Goal: Information Seeking & Learning: Check status

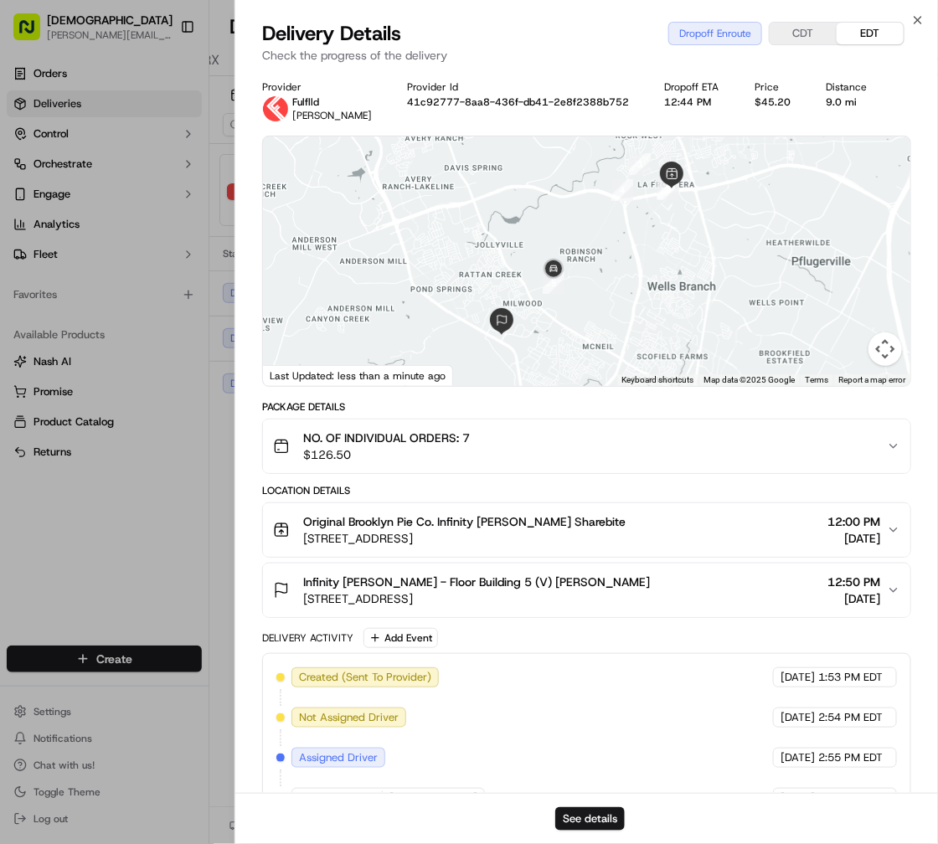
scroll to position [0, 28]
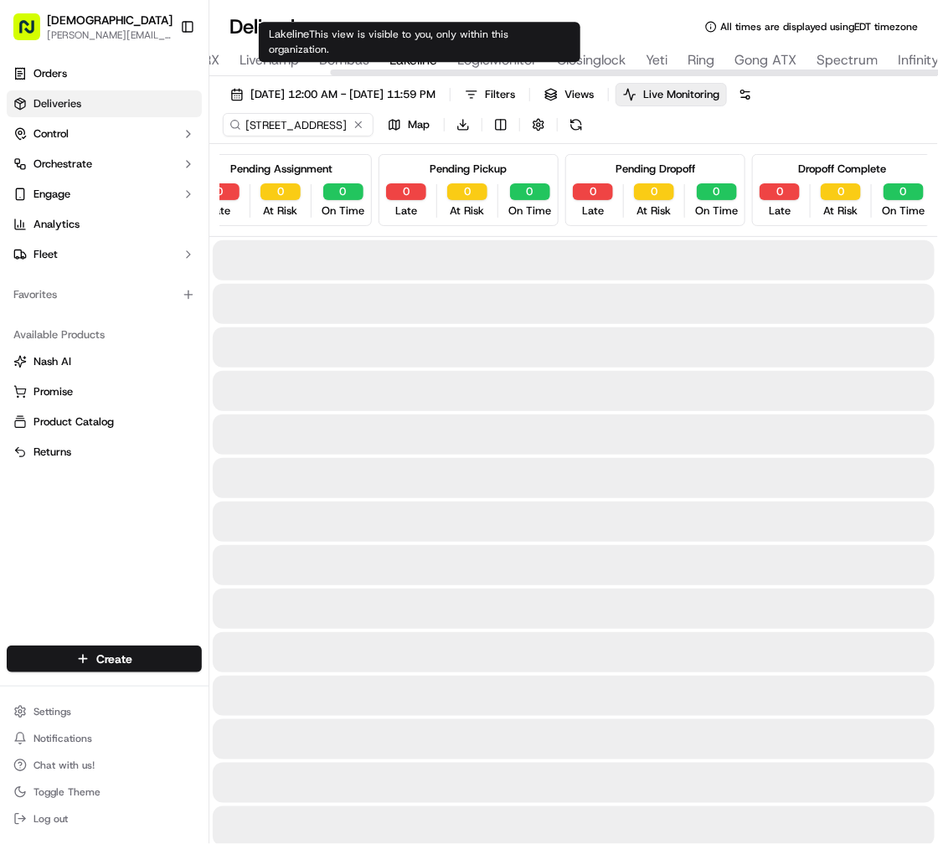
type input "11200 Lakeline Blvd, Austin, TX 78717, USA"
click at [407, 45] on div "Lakeline This view is visible to you, only within this organization. Lakeline T…" at bounding box center [420, 42] width 322 height 40
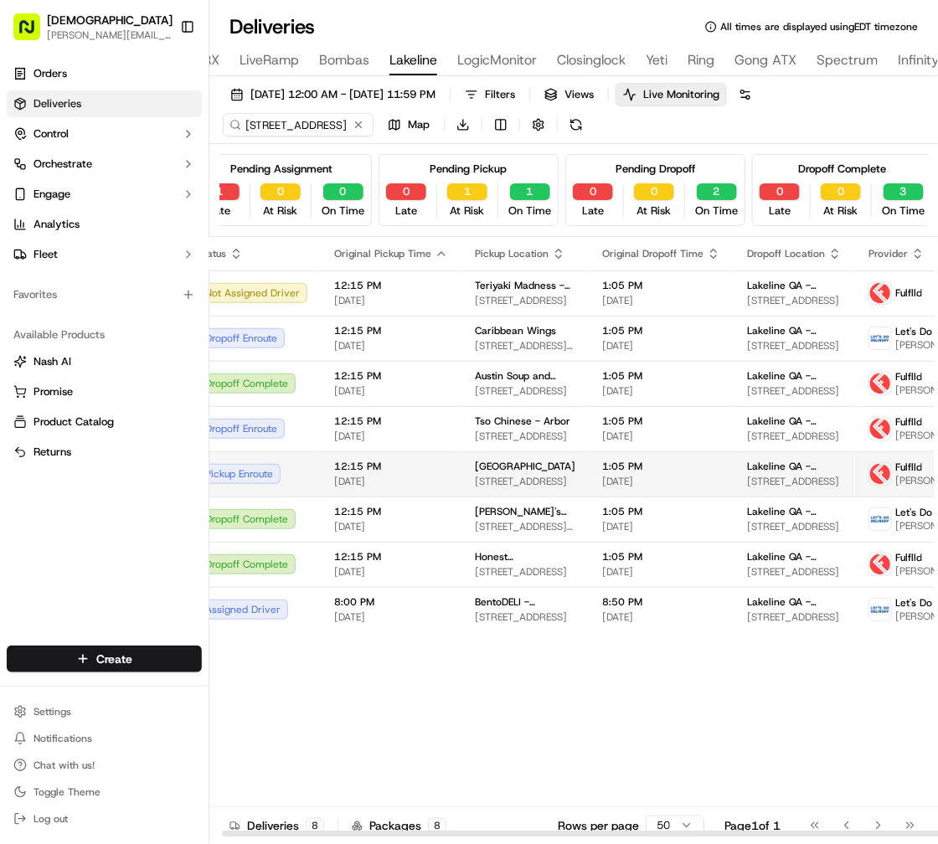
scroll to position [0, 28]
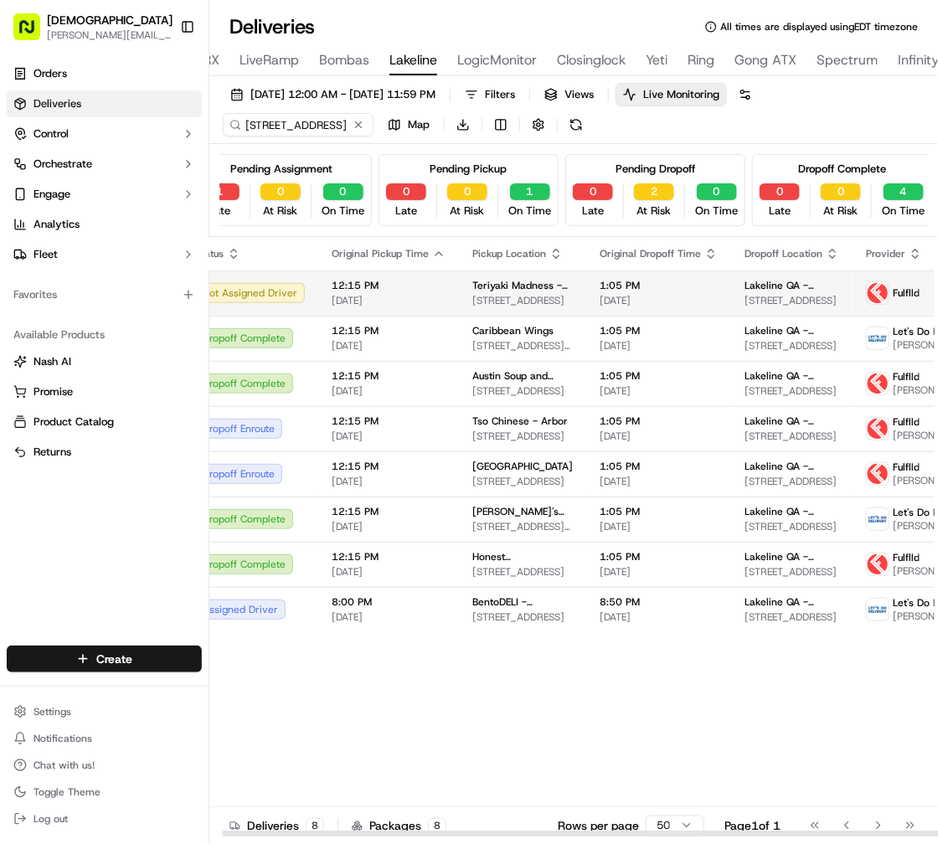
click at [763, 288] on span "Lakeline QA - Activision - Floor Suite 200" at bounding box center [792, 285] width 95 height 13
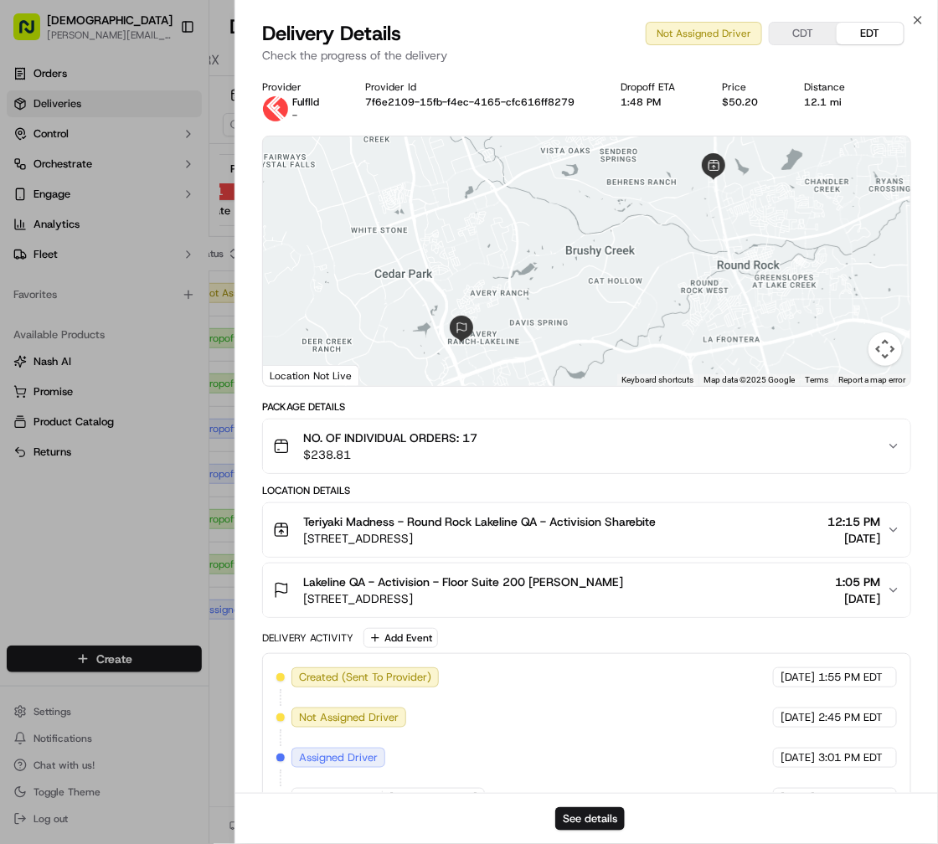
scroll to position [75, 0]
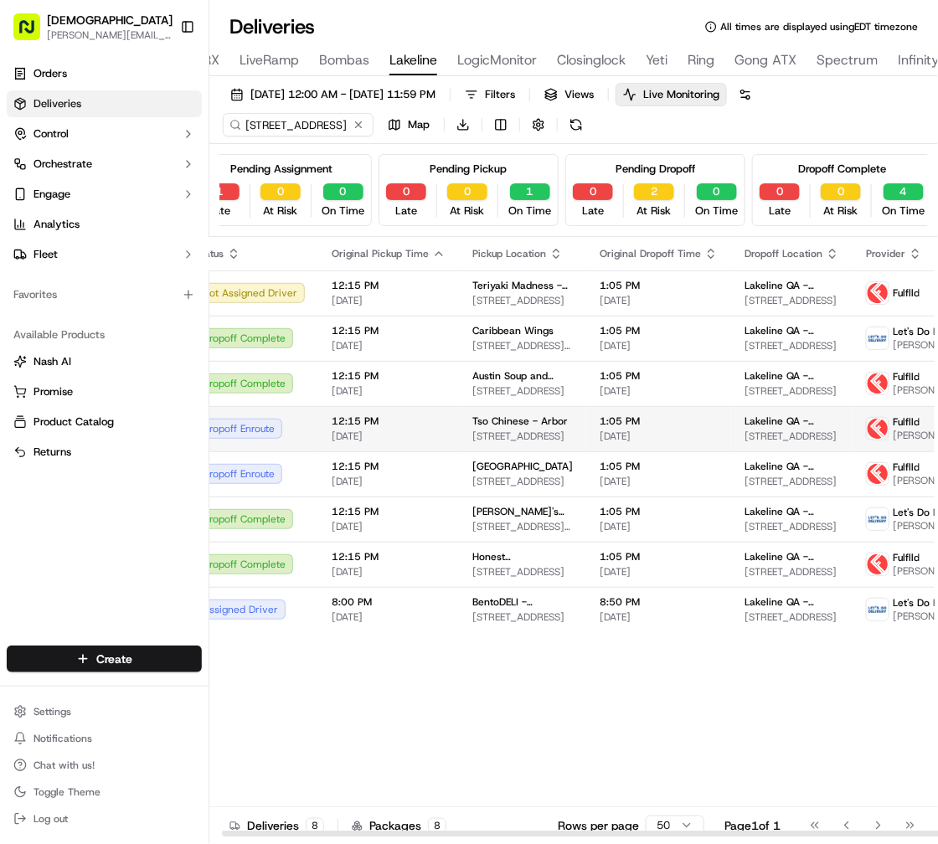
click at [271, 419] on div "Dropoff Enroute" at bounding box center [250, 429] width 110 height 20
click at [460, 411] on td "Tso Chinese - Arbor 9333 Research Blvd, Austin, TX 78759, USA" at bounding box center [522, 428] width 127 height 45
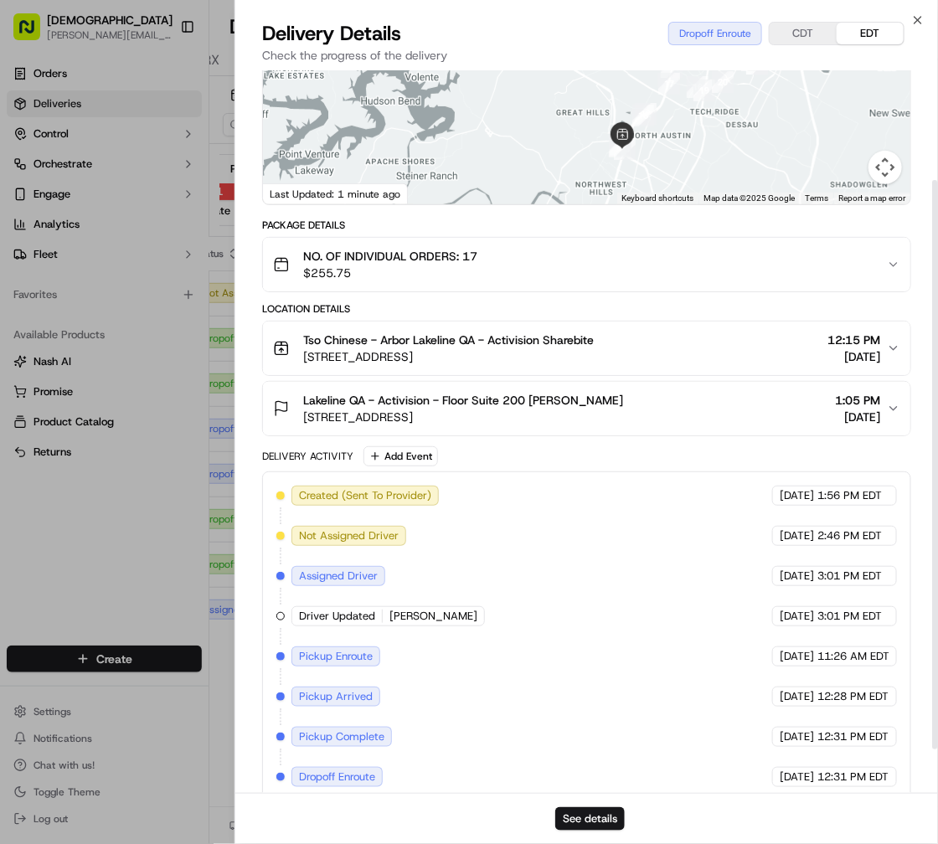
scroll to position [194, 0]
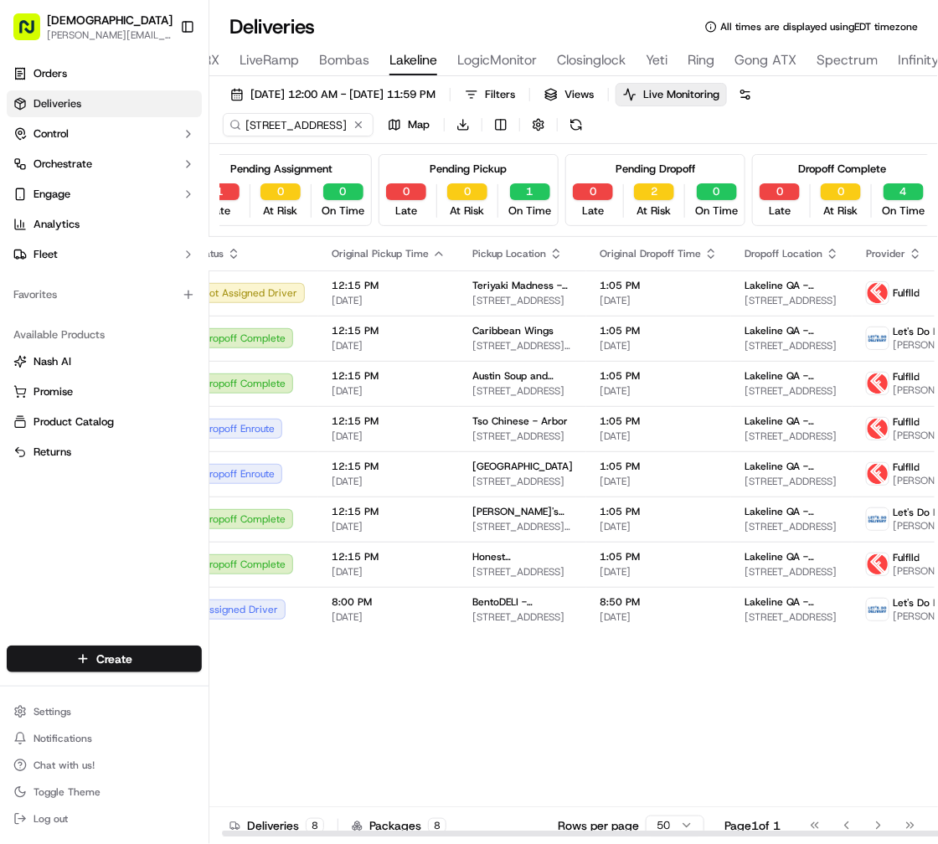
click at [429, 421] on span "12:15 PM" at bounding box center [389, 421] width 114 height 13
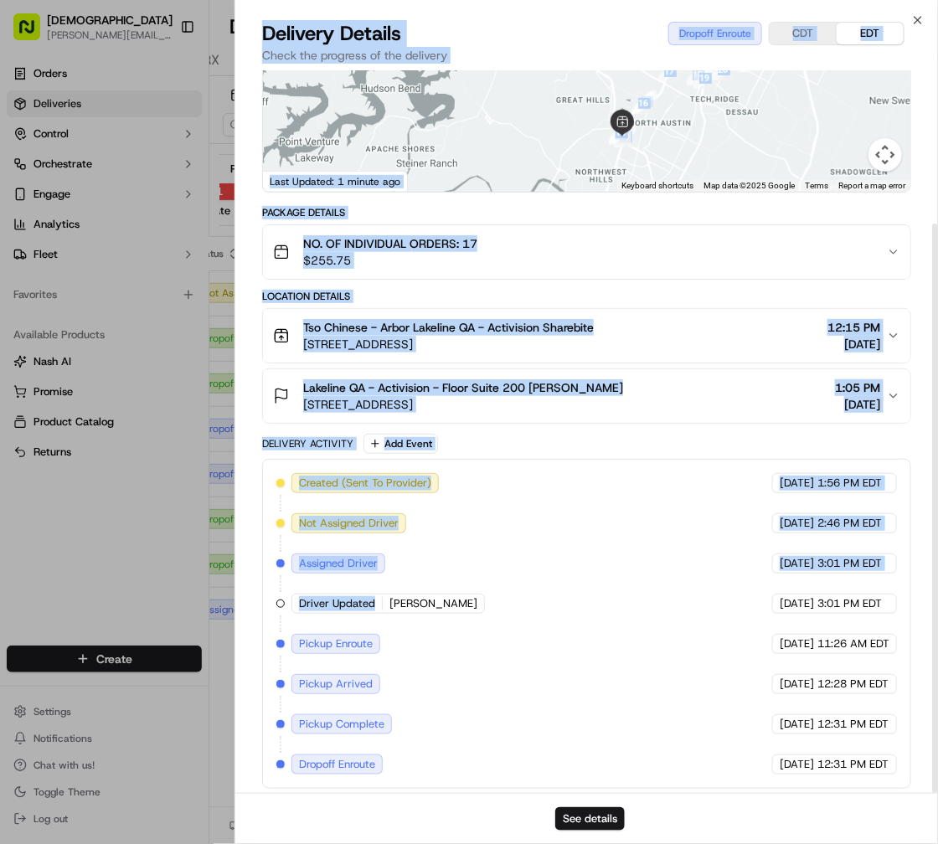
click at [329, 613] on body "Sharebite a.castillo@sharebite.com Toggle Sidebar Orders Deliveries Control Orc…" at bounding box center [469, 422] width 938 height 844
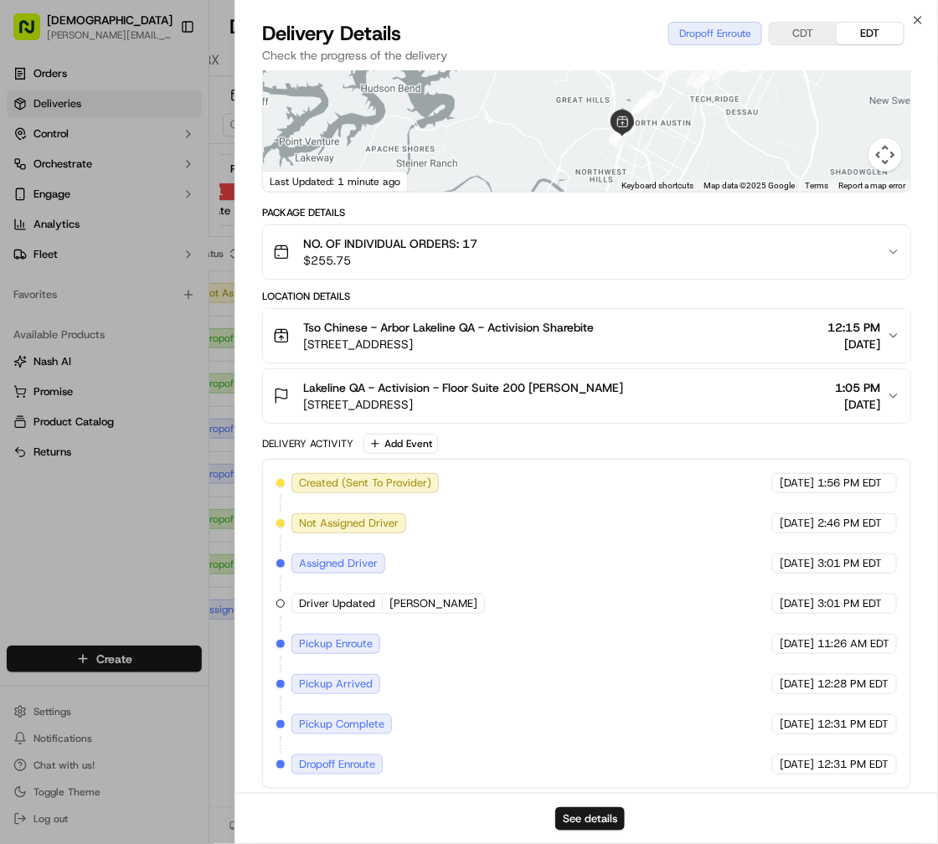
click at [332, 609] on div "Driver Updated David Benitez" at bounding box center [387, 604] width 193 height 20
drag, startPoint x: 332, startPoint y: 609, endPoint x: 243, endPoint y: 635, distance: 93.3
click at [240, 635] on div "Provider Fulflld David Benitez Provider Id 6d7a695c-15b6-5e80-353b-5a6c229cdecf…" at bounding box center [586, 337] width 703 height 923
click at [236, 637] on div "Provider Fulflld David Benitez Provider Id 6d7a695c-15b6-5e80-353b-5a6c229cdecf…" at bounding box center [586, 337] width 703 height 923
click at [236, 694] on div "Provider Fulflld David Benitez Provider Id 6d7a695c-15b6-5e80-353b-5a6c229cdecf…" at bounding box center [586, 337] width 703 height 923
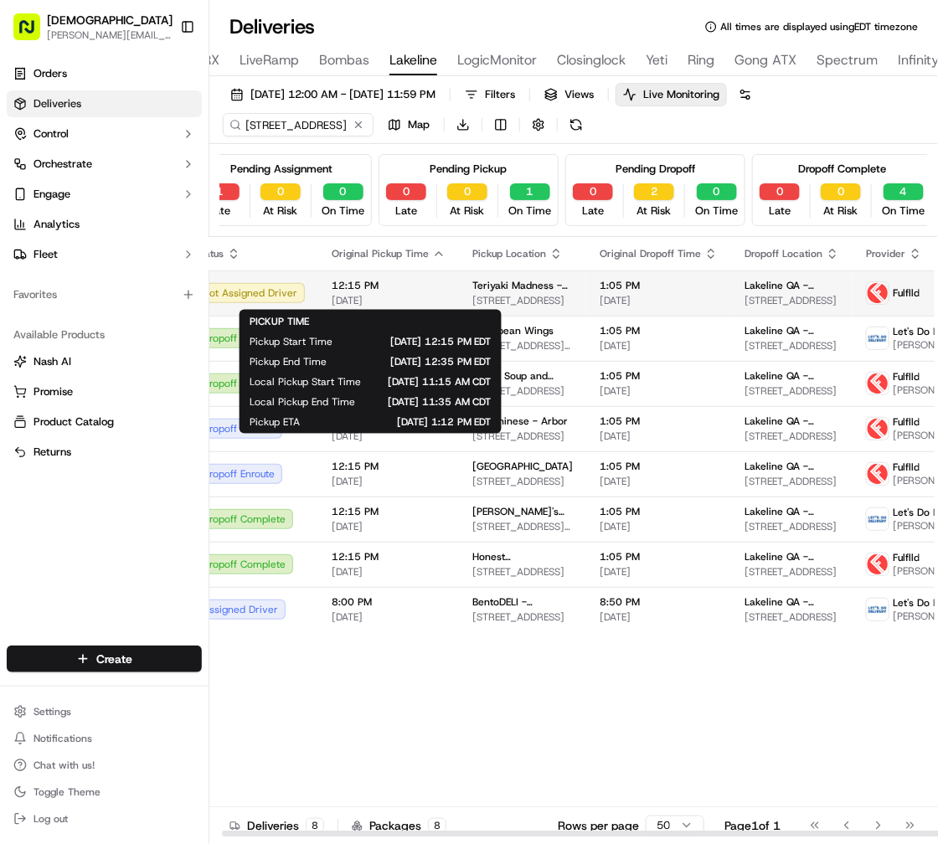
click at [382, 281] on span "12:15 PM" at bounding box center [389, 285] width 114 height 13
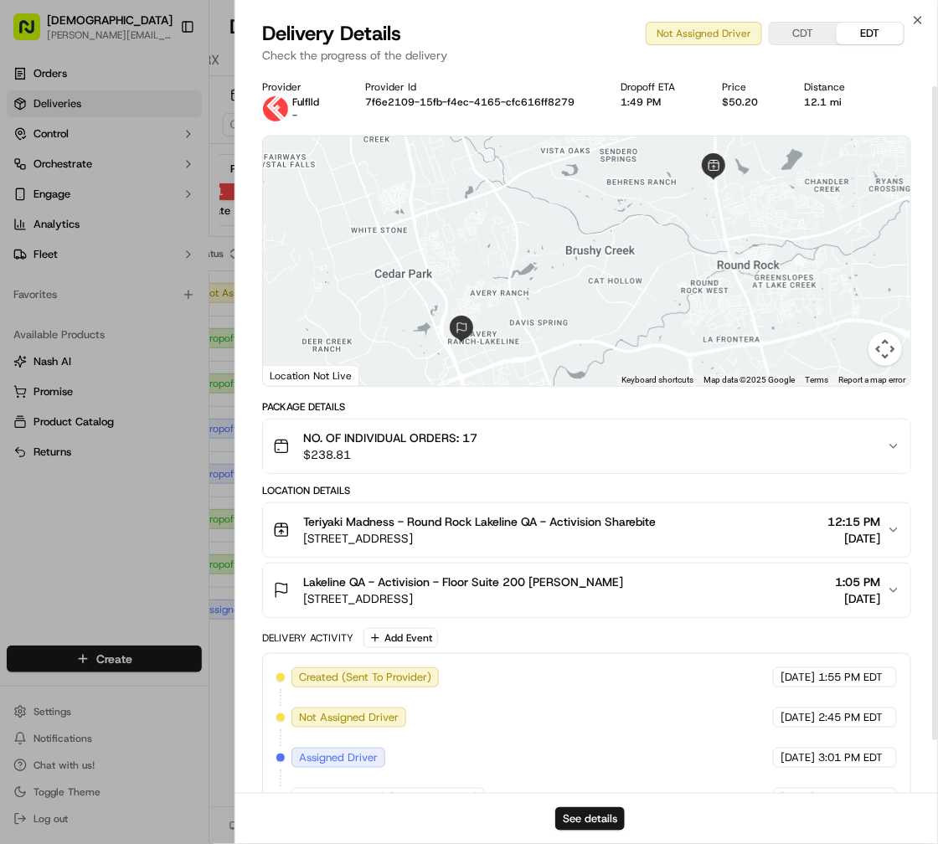
scroll to position [75, 0]
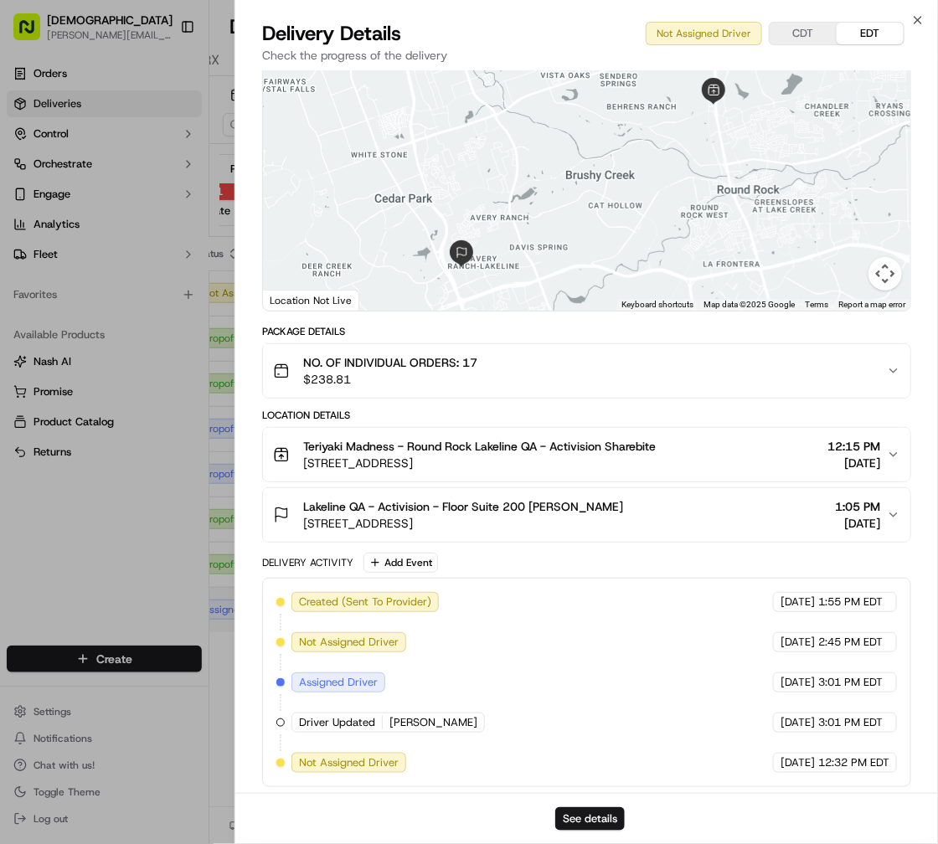
drag, startPoint x: 216, startPoint y: 617, endPoint x: 220, endPoint y: 608, distance: 10.1
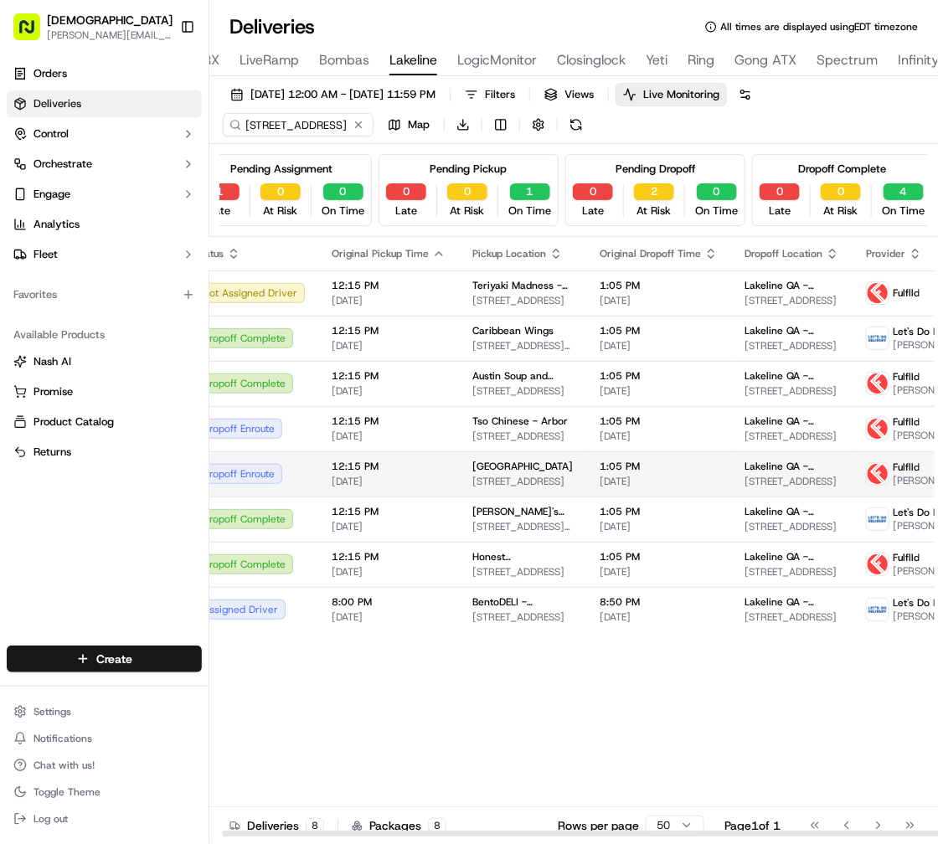
click at [263, 457] on td "Dropoff Enroute" at bounding box center [250, 473] width 137 height 45
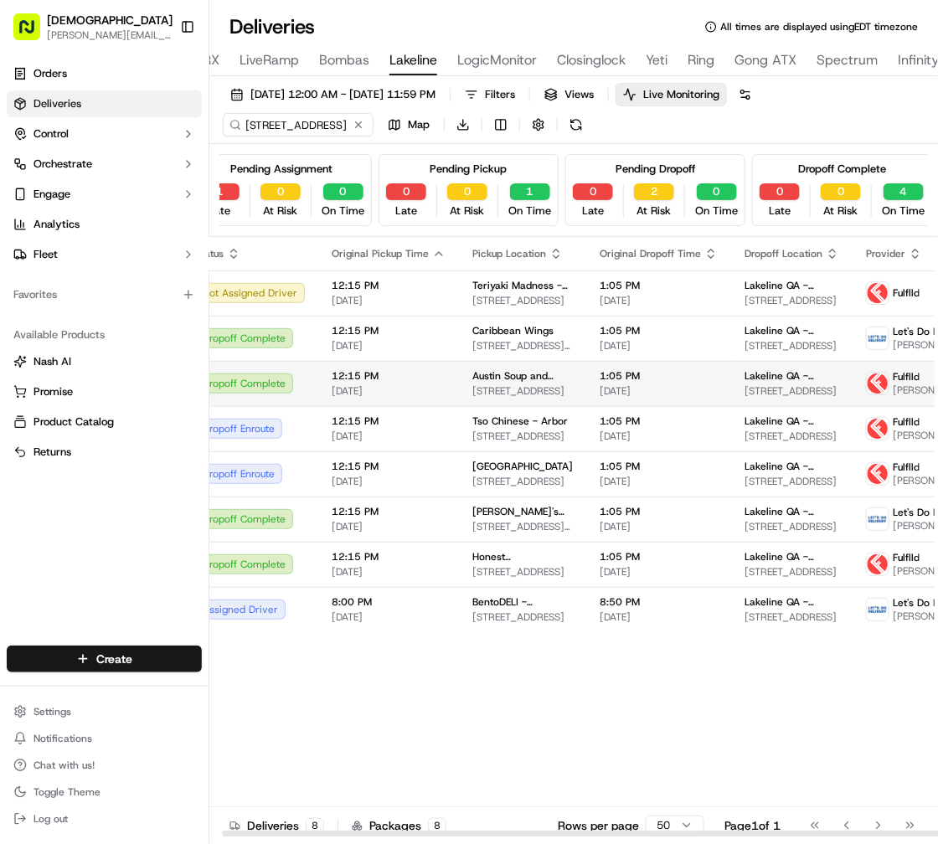
click at [291, 398] on td "Dropoff Complete" at bounding box center [250, 383] width 137 height 45
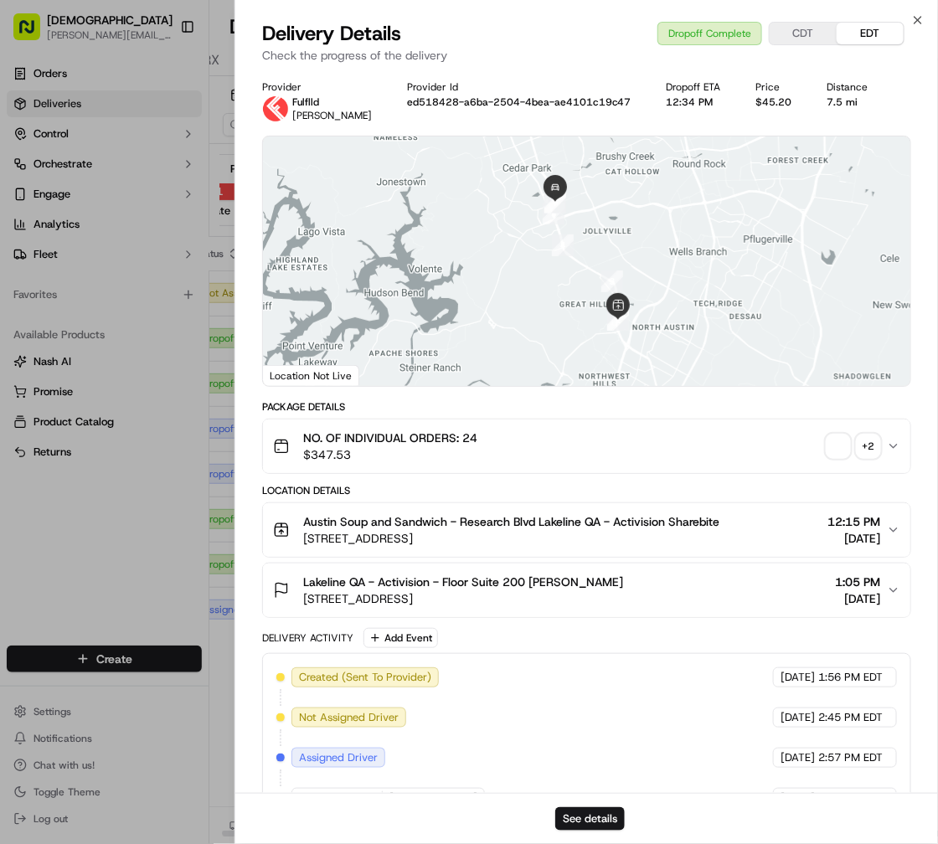
click at [250, 438] on div "Provider Fulflld Kevin Espeut Provider Id ed518428-a6ba-2504-4bea-ae4101c19c47 …" at bounding box center [586, 571] width 703 height 1003
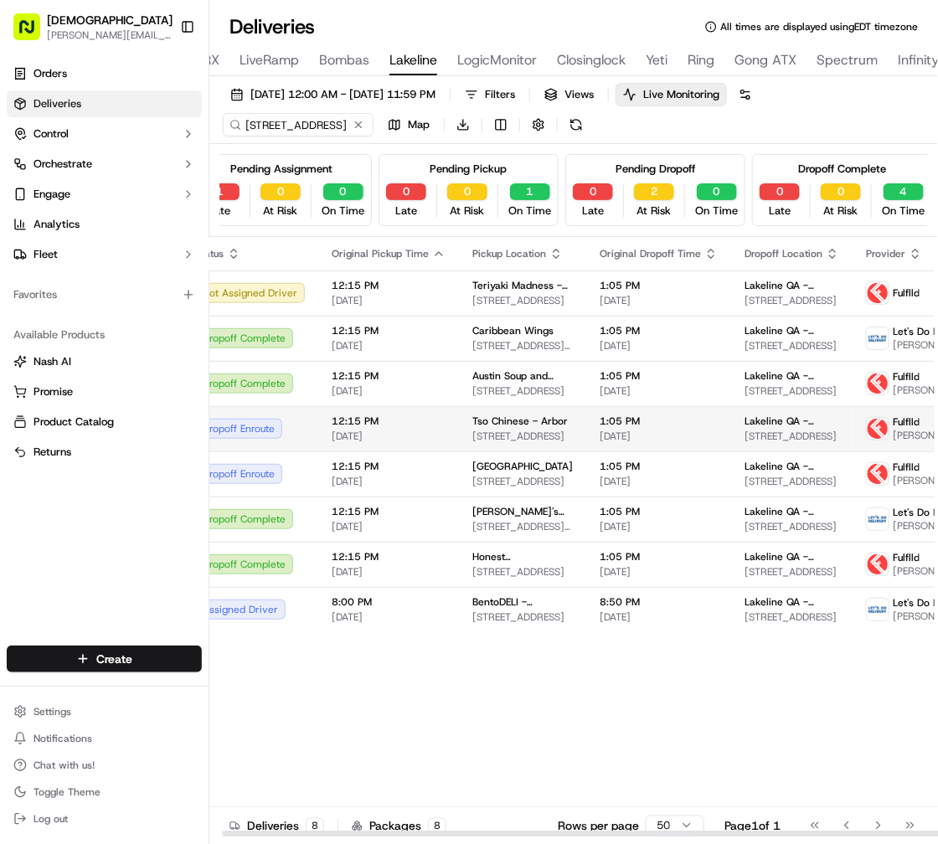
click at [309, 426] on td "Dropoff Enroute" at bounding box center [250, 428] width 137 height 45
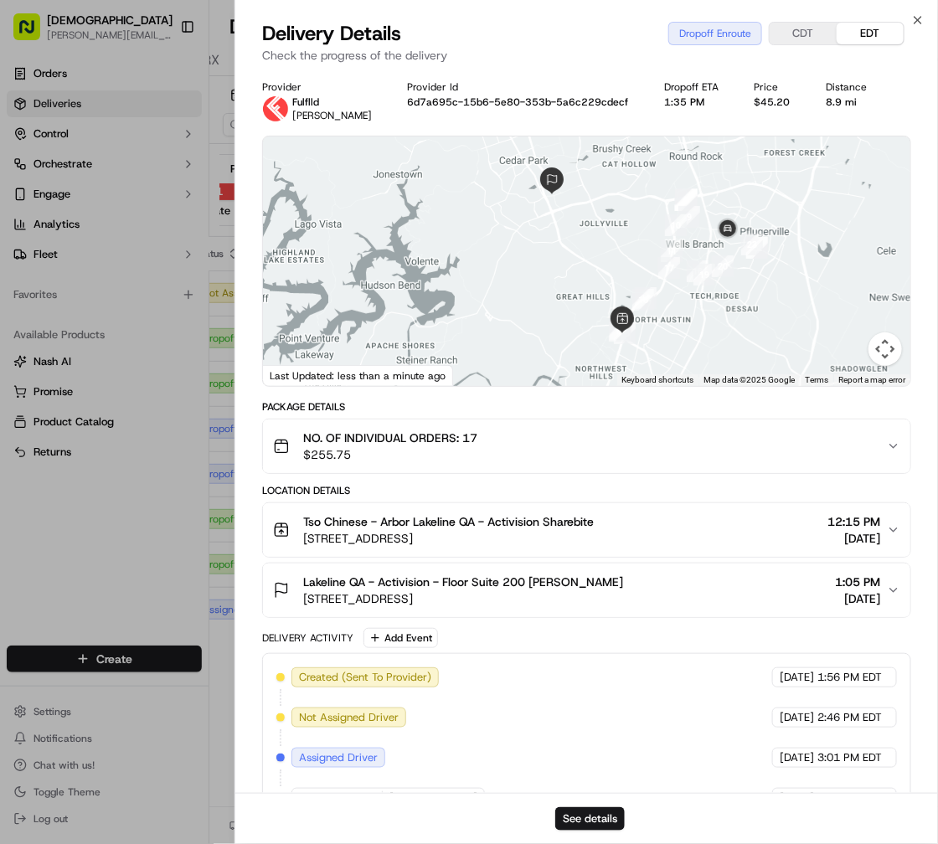
click at [728, 244] on div "To navigate, press the arrow keys." at bounding box center [586, 262] width 647 height 250
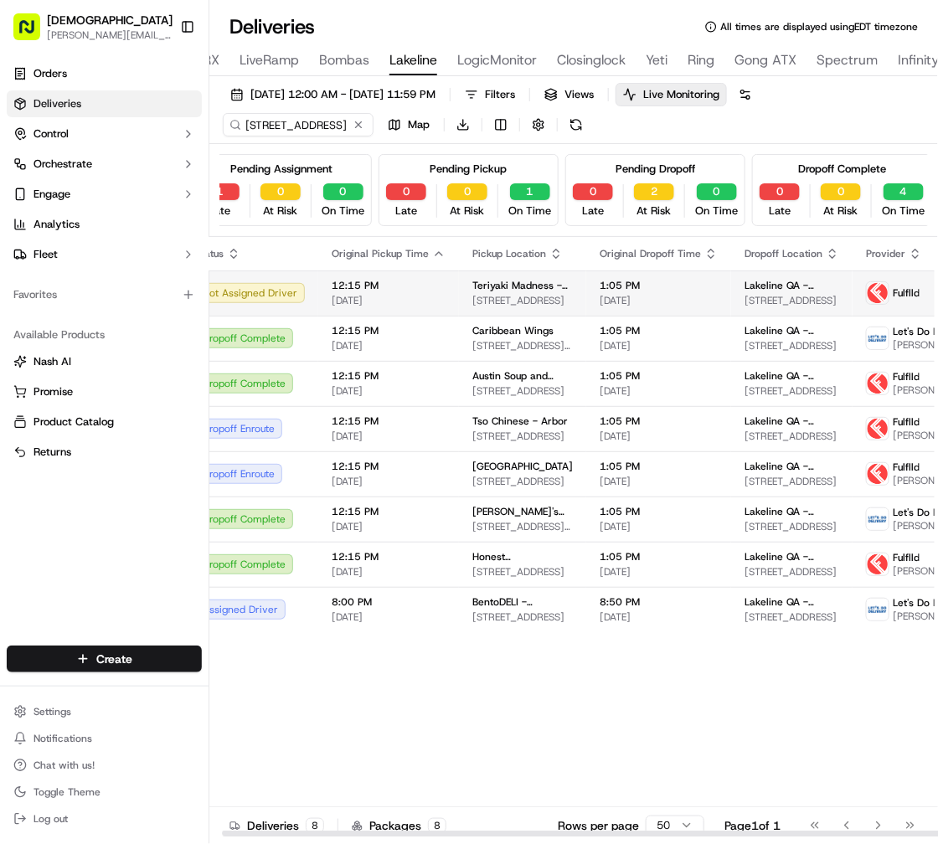
click at [358, 290] on span "12:15 PM" at bounding box center [389, 285] width 114 height 13
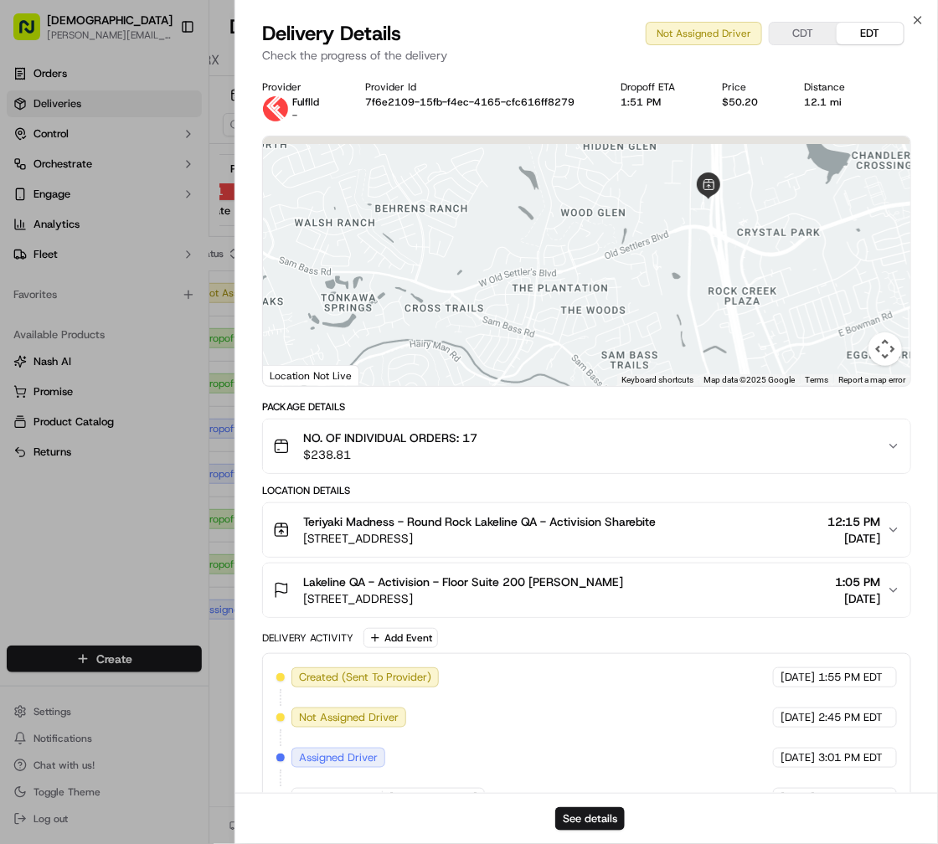
drag, startPoint x: 708, startPoint y: 186, endPoint x: 714, endPoint y: 266, distance: 80.7
click at [714, 266] on div at bounding box center [586, 262] width 647 height 250
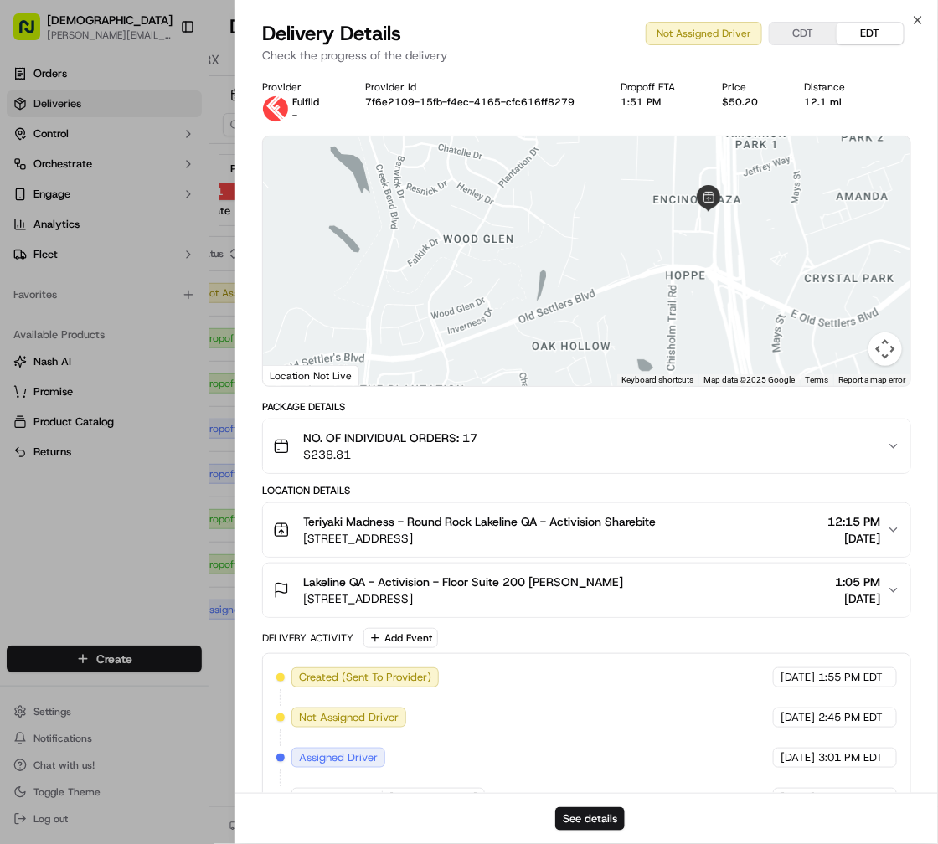
click at [398, 541] on span "2800 S I-35 Frontage Rd, Round Rock, TX 78681, USA" at bounding box center [479, 538] width 353 height 17
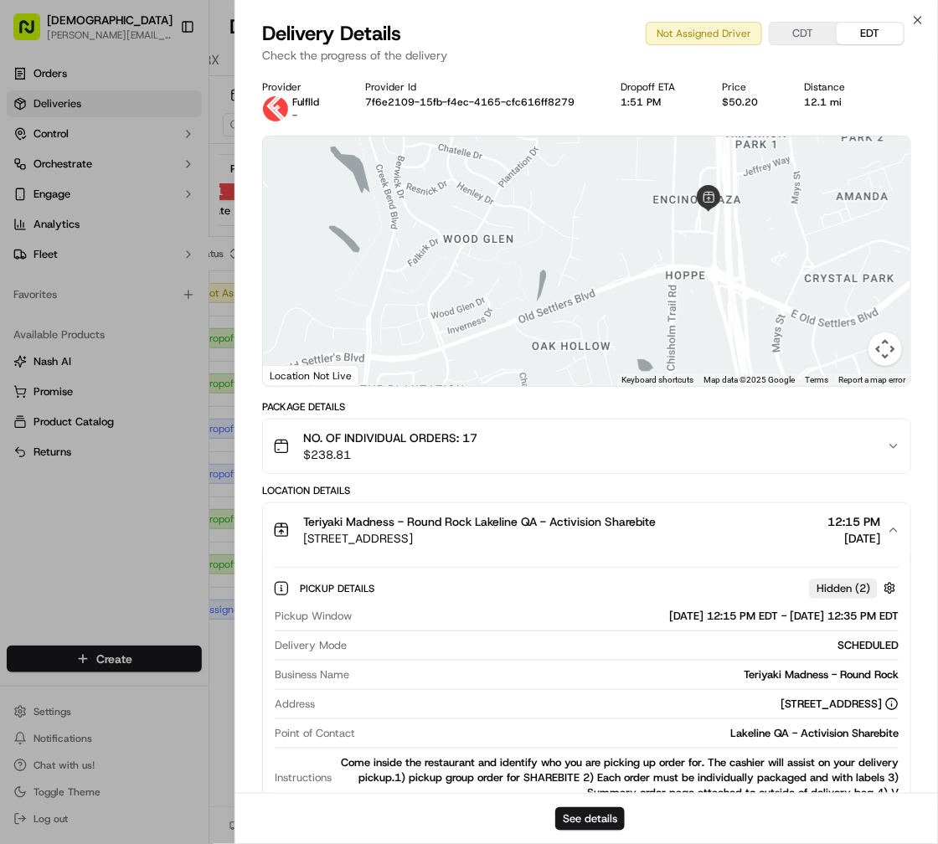
click at [396, 542] on span "2800 S I-35 Frontage Rd, Round Rock, TX 78681, USA" at bounding box center [479, 538] width 353 height 17
click at [366, 539] on span "2800 S I-35 Frontage Rd, Round Rock, TX 78681, USA" at bounding box center [479, 538] width 353 height 17
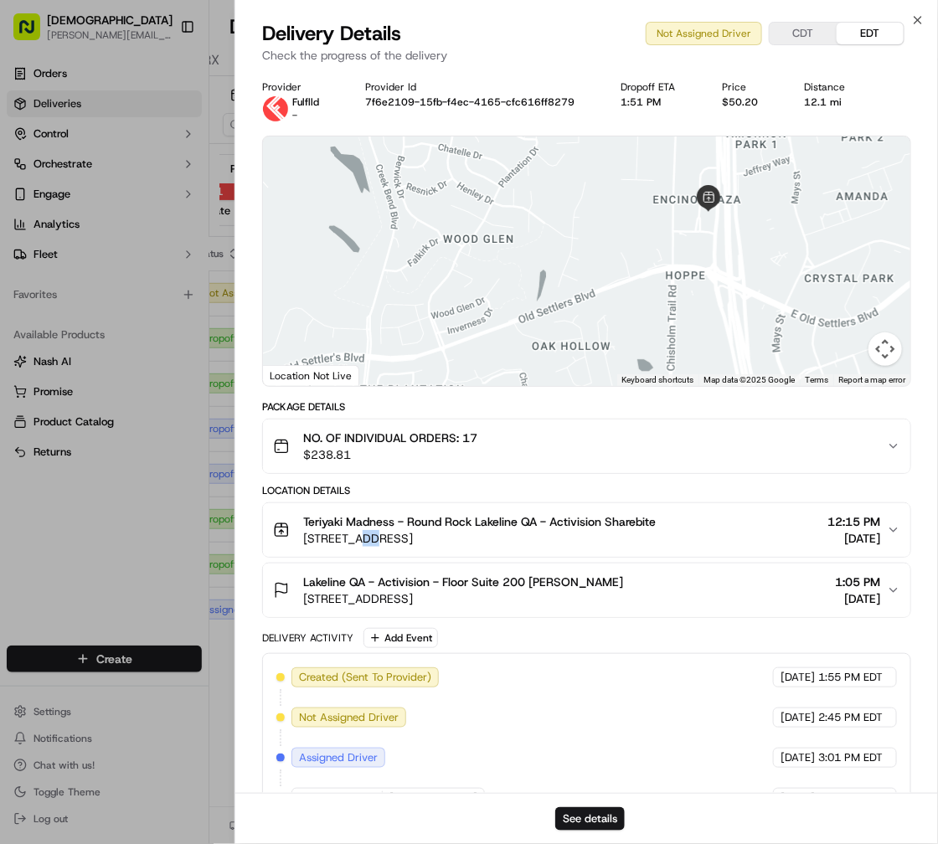
click at [368, 539] on span "2800 S I-35 Frontage Rd, Round Rock, TX 78681, USA" at bounding box center [479, 538] width 353 height 17
click at [368, 564] on div "Location Details Teriyaki Madness - Round Rock Lakeline QA - Activision Sharebi…" at bounding box center [586, 551] width 649 height 134
click at [368, 564] on button "Lakeline QA - Activision - Floor Suite 200 Judy Yoon 11200 Lakeline Blvd, Austi…" at bounding box center [586, 591] width 647 height 54
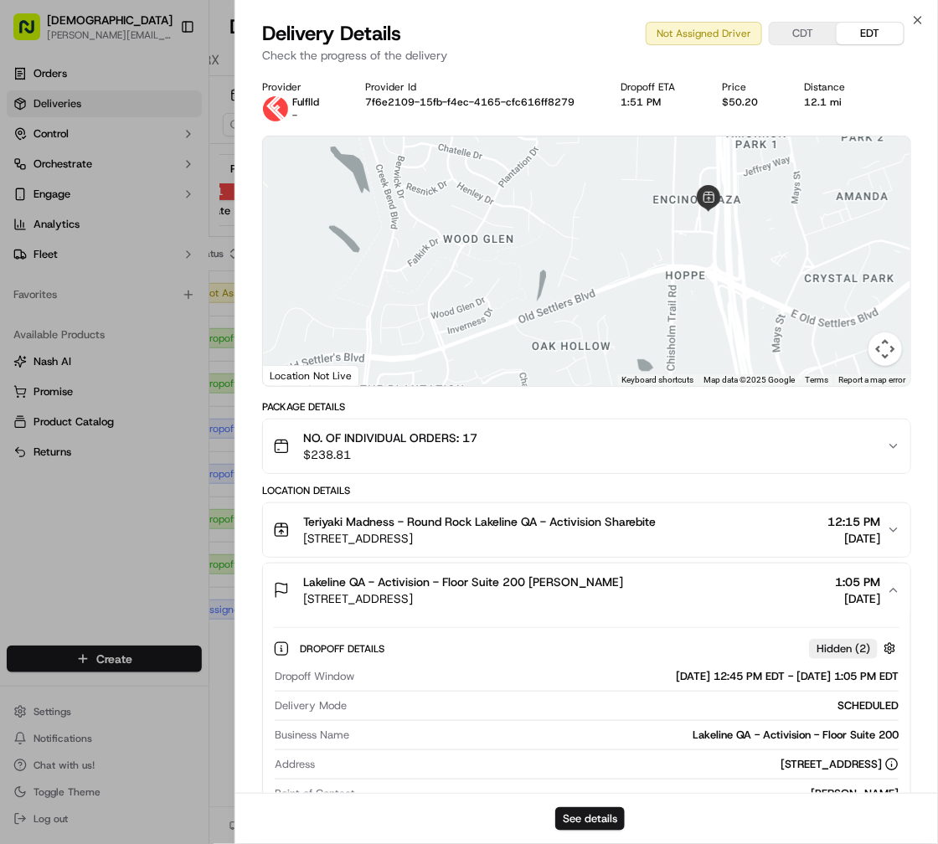
click at [393, 540] on span "2800 S I-35 Frontage Rd, Round Rock, TX 78681, USA" at bounding box center [479, 538] width 353 height 17
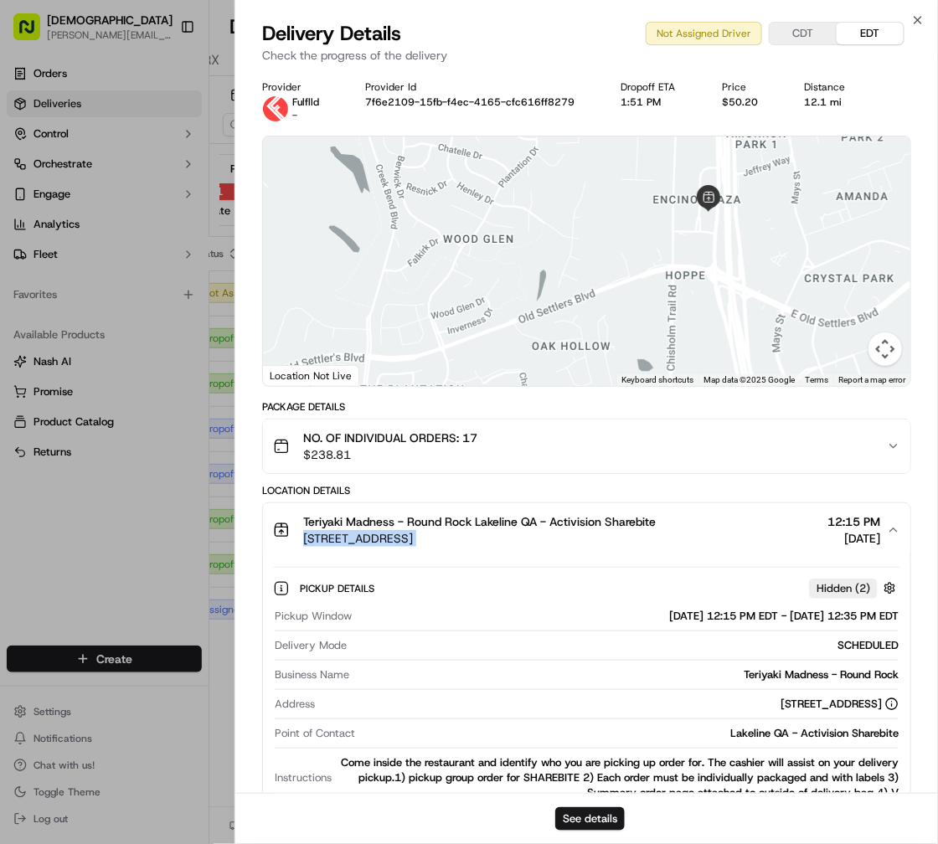
click at [393, 540] on span "2800 S I-35 Frontage Rd, Round Rock, TX 78681, USA" at bounding box center [479, 538] width 353 height 17
copy span "2800 S I-35 Frontage Rd, Round Rock, TX 78681, USA"
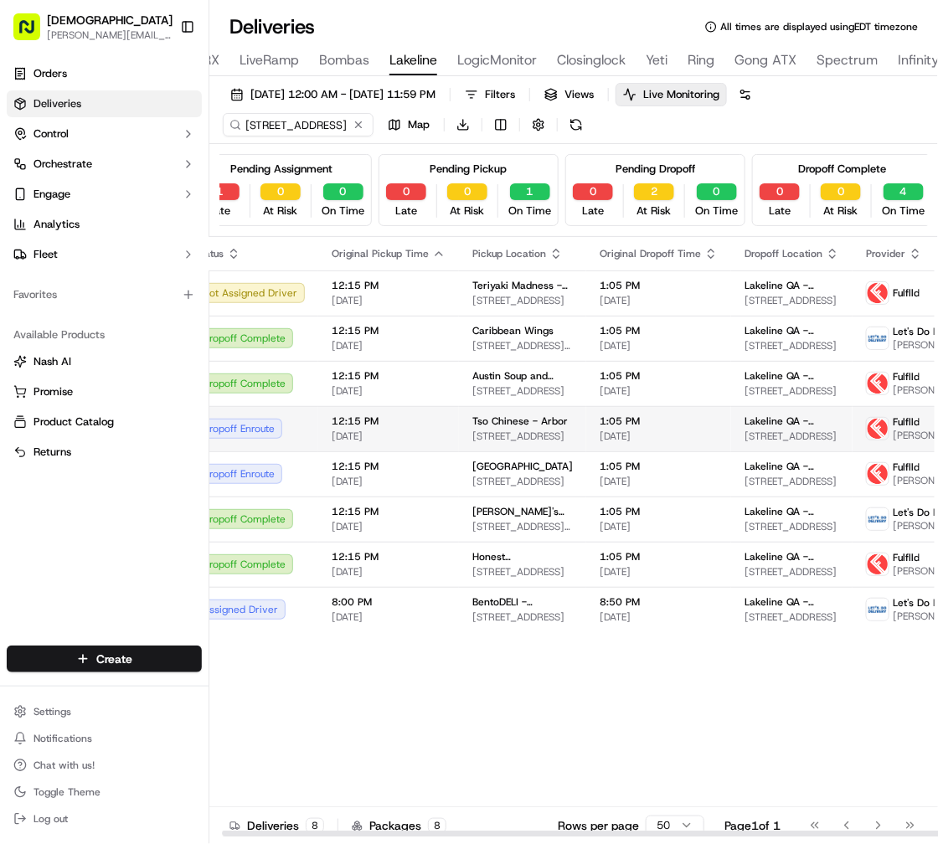
click at [323, 426] on td "12:15 PM 09/19/2025" at bounding box center [388, 428] width 141 height 45
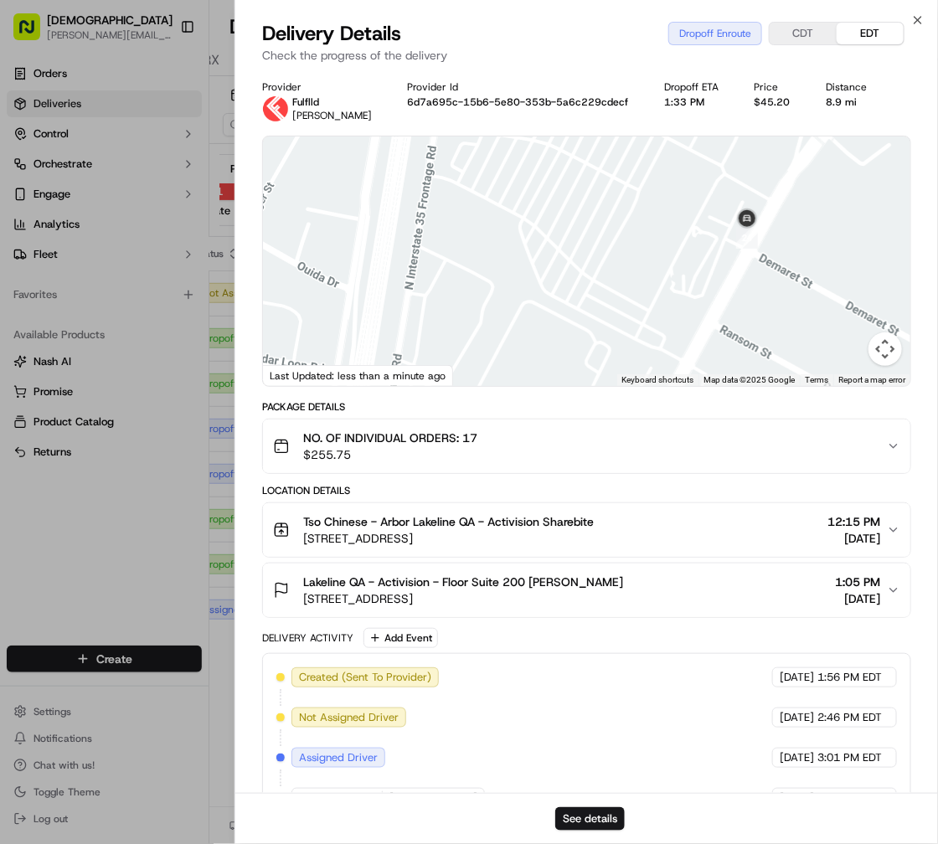
drag, startPoint x: 726, startPoint y: 223, endPoint x: 747, endPoint y: 326, distance: 105.1
click at [746, 326] on div at bounding box center [586, 262] width 647 height 250
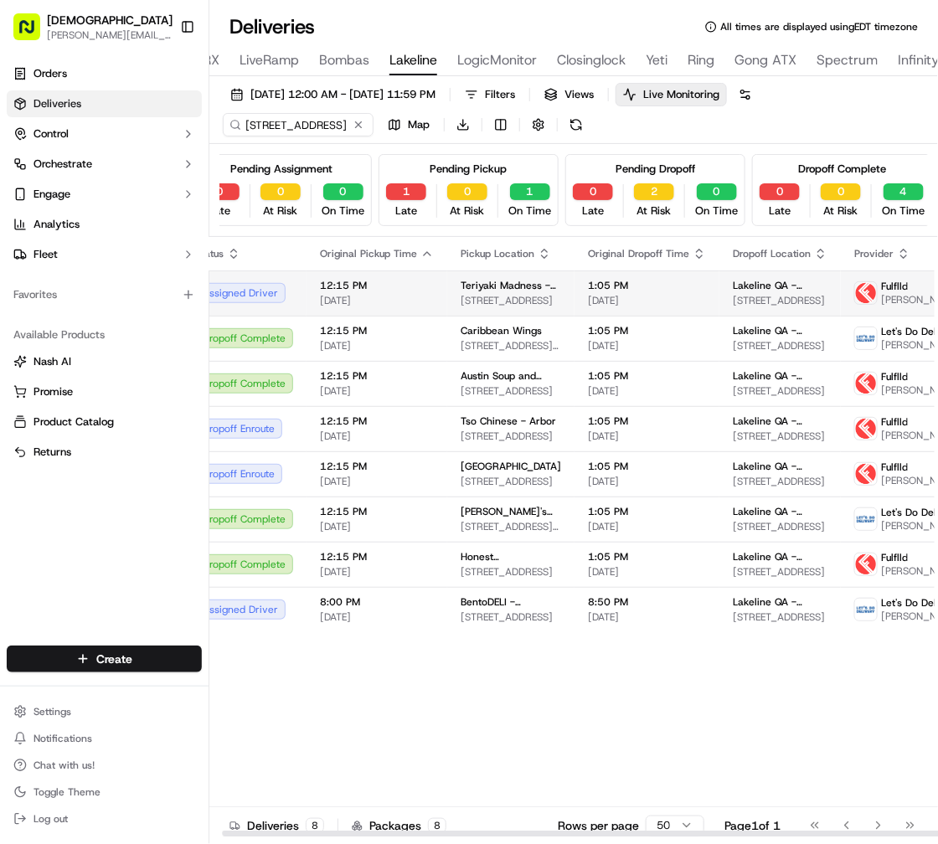
click at [482, 301] on span "2800 S I-35 Frontage Rd, Round Rock, TX 78681, USA" at bounding box center [511, 300] width 100 height 13
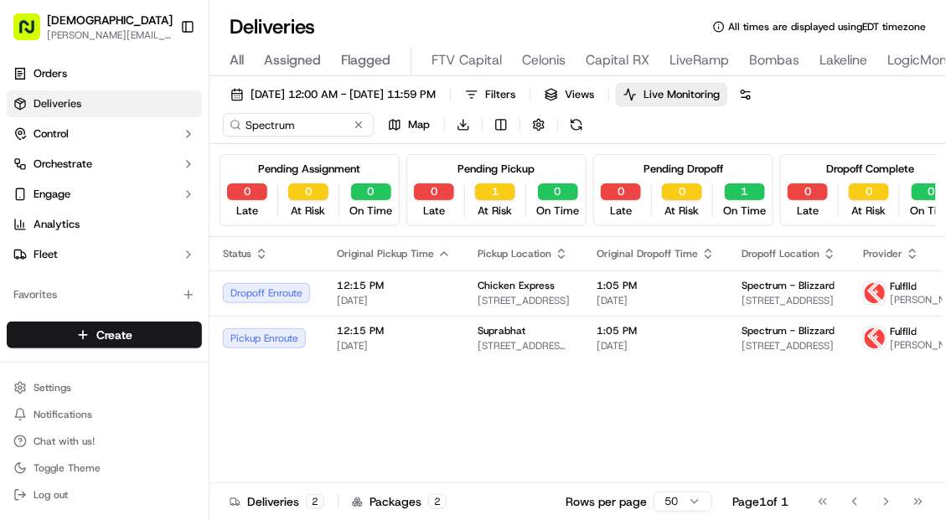
scroll to position [0, 20]
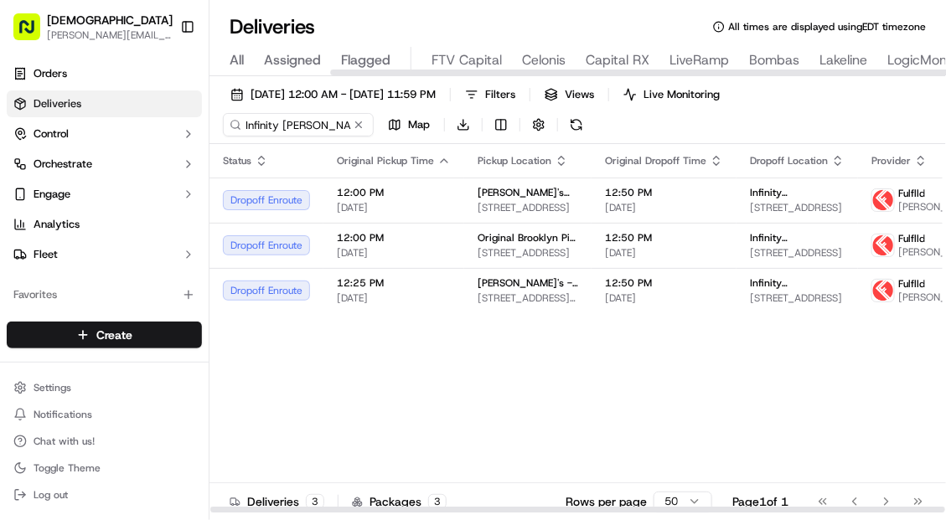
scroll to position [0, 425]
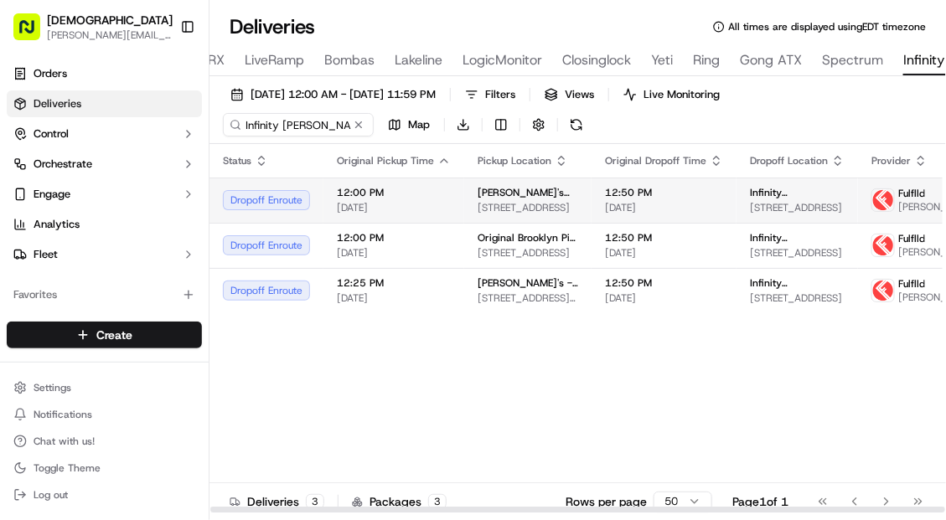
click at [513, 191] on span "[PERSON_NAME]'s Icehouse" at bounding box center [527, 192] width 100 height 13
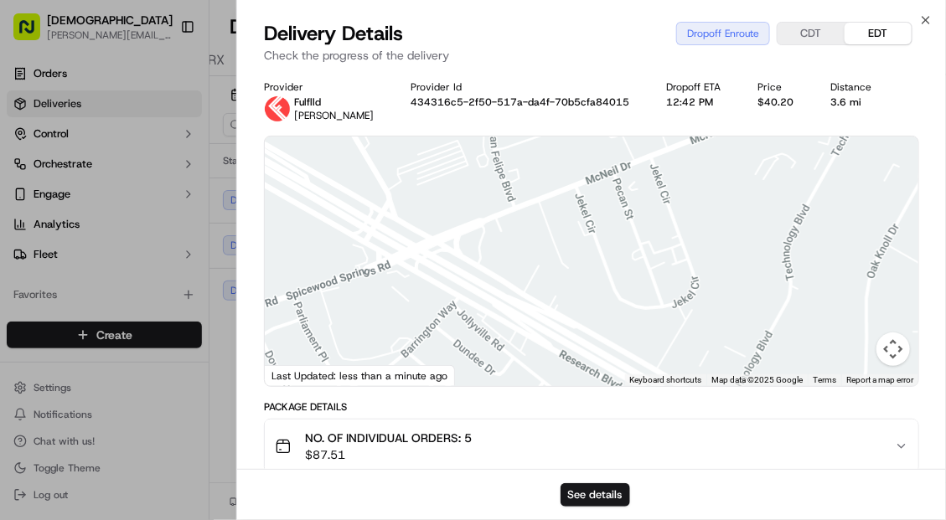
scroll to position [173, 0]
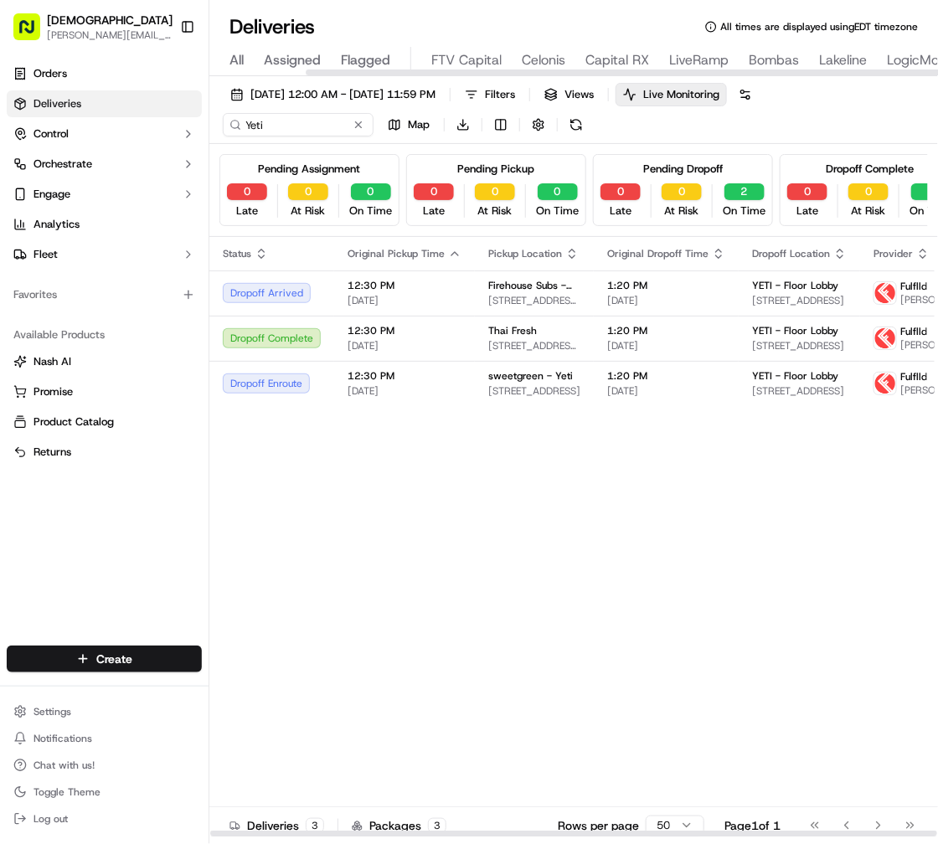
scroll to position [0, 342]
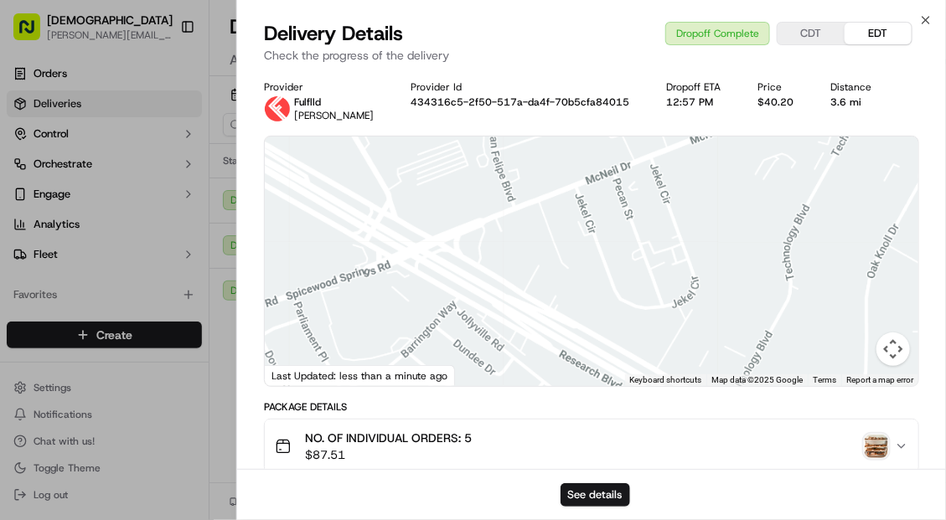
scroll to position [173, 0]
